Goal: Navigation & Orientation: Find specific page/section

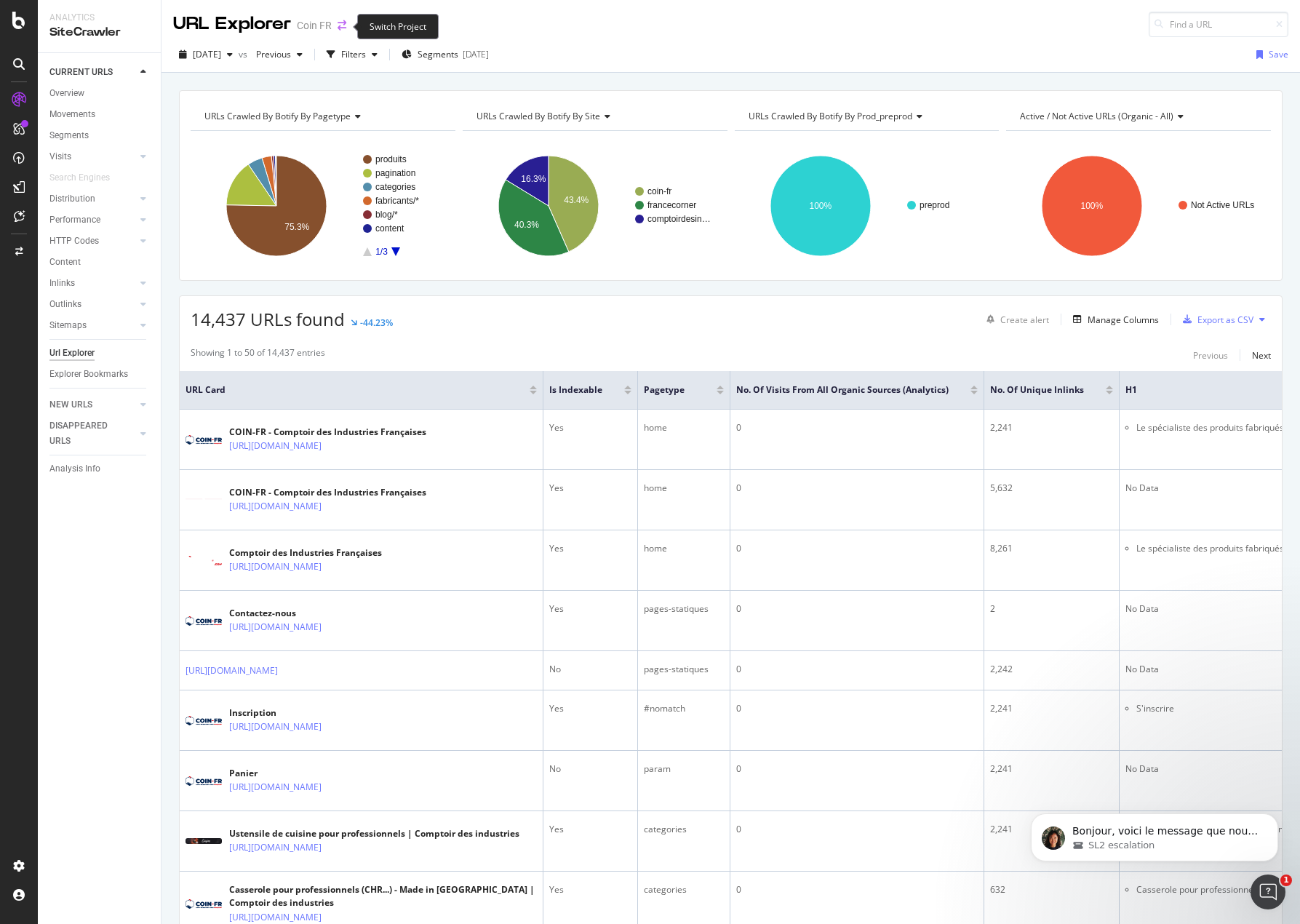
click at [343, 25] on icon "arrow-right-arrow-left" at bounding box center [342, 25] width 9 height 10
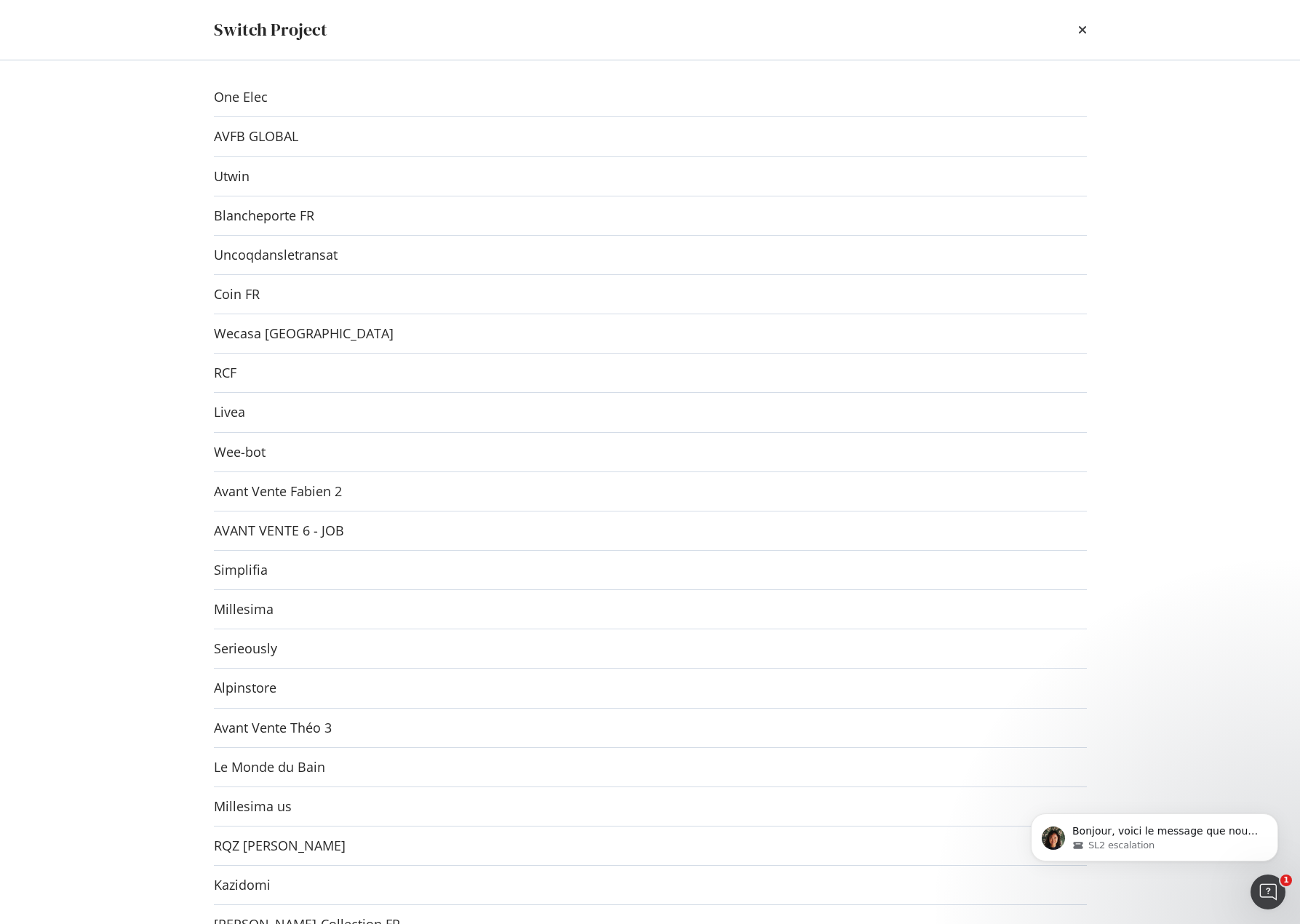
click at [310, 246] on div "One Elec AVFB GLOBAL Utwin Blancheporte FR Uncoqdansletransat Coin FR Wecasa UK…" at bounding box center [651, 492] width 931 height 864
click at [314, 248] on link "Uncoqdansletransat" at bounding box center [276, 255] width 124 height 15
